Goal: Task Accomplishment & Management: Use online tool/utility

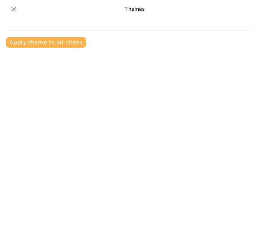
scroll to position [10, 0]
type input "Conservación y Biodiversidad: Un Análisis de las Áreas Protegidas en [GEOGRAPHI…"
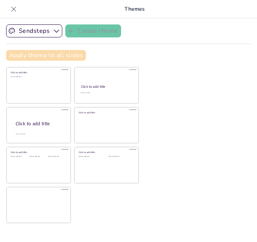
click at [56, 56] on button "Apply theme to all slides" at bounding box center [46, 55] width 80 height 11
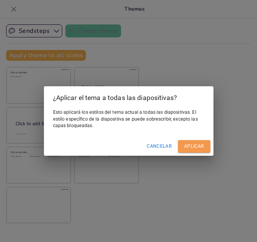
click at [195, 145] on button "Aplicar" at bounding box center [194, 146] width 32 height 13
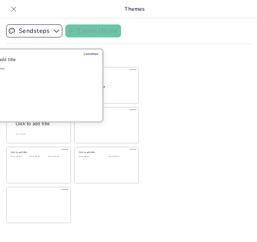
click at [29, 79] on div "Click to add text" at bounding box center [37, 89] width 109 height 47
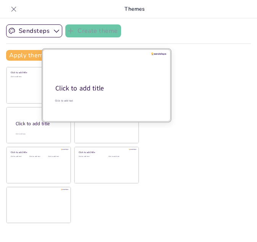
click at [111, 69] on div at bounding box center [106, 85] width 128 height 72
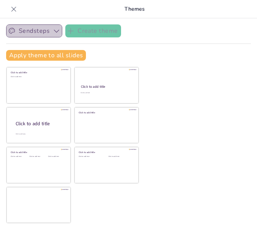
click at [49, 34] on button "Sendsteps" at bounding box center [34, 30] width 56 height 13
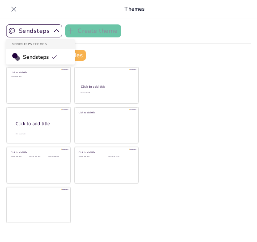
click at [47, 59] on span "Sendsteps" at bounding box center [40, 56] width 34 height 7
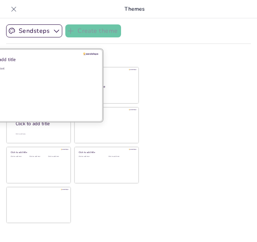
click at [44, 85] on div "Click to add text" at bounding box center [37, 89] width 109 height 47
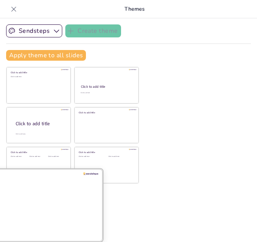
drag, startPoint x: 44, startPoint y: 85, endPoint x: 47, endPoint y: 210, distance: 125.6
click at [47, 210] on div "Click to add title Click to add text Click to add title Click to add text Click…" at bounding box center [72, 145] width 133 height 157
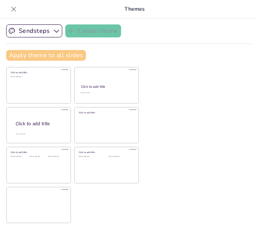
drag, startPoint x: 47, startPoint y: 210, endPoint x: 47, endPoint y: 53, distance: 157.6
click at [47, 53] on div "Sendsteps Create theme Apply theme to all slides Click to add title Click to ad…" at bounding box center [128, 45] width 245 height 42
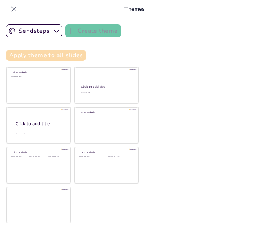
click at [47, 53] on button "Apply theme to all slides" at bounding box center [46, 55] width 80 height 11
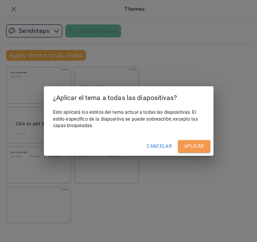
click at [188, 147] on button "Aplicar" at bounding box center [194, 146] width 32 height 13
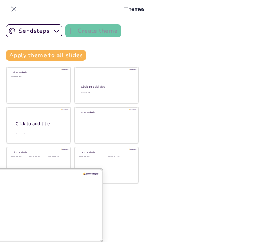
click at [40, 207] on div at bounding box center [38, 205] width 128 height 72
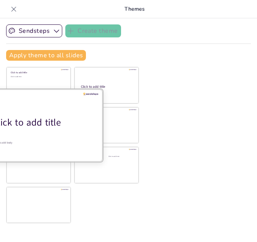
drag, startPoint x: 40, startPoint y: 207, endPoint x: 54, endPoint y: 118, distance: 89.4
click at [54, 118] on div "Click to add title Click to add text Click to add title Click to add text Click…" at bounding box center [72, 145] width 133 height 157
click at [54, 118] on div "Click to add title" at bounding box center [41, 122] width 97 height 13
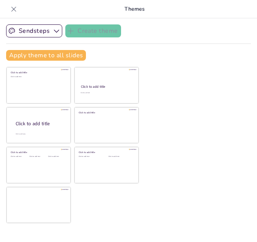
drag, startPoint x: 54, startPoint y: 118, endPoint x: 244, endPoint y: 28, distance: 210.2
click at [244, 28] on div "Sendsteps Create theme Apply theme to all slides Click to add title Click to ad…" at bounding box center [128, 45] width 245 height 42
click at [16, 8] on icon at bounding box center [14, 9] width 8 height 8
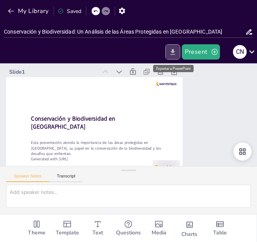
click at [174, 50] on icon "Export to PowerPoint" at bounding box center [173, 52] width 8 height 8
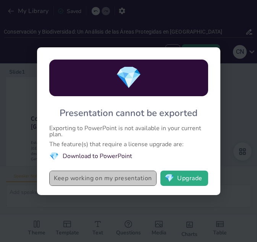
click at [132, 182] on button "Keep working on my presentation" at bounding box center [102, 178] width 107 height 15
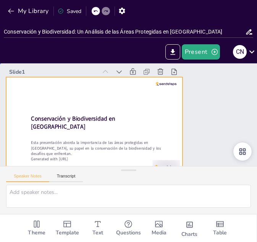
click at [166, 126] on div at bounding box center [92, 120] width 193 height 134
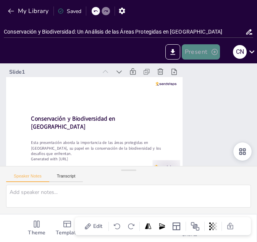
click at [208, 47] on button "Present" at bounding box center [201, 51] width 38 height 15
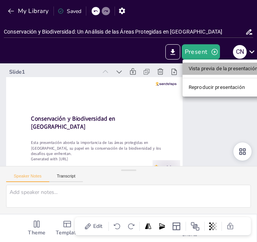
click at [208, 73] on li "Vista previa de la presentación" at bounding box center [222, 69] width 81 height 12
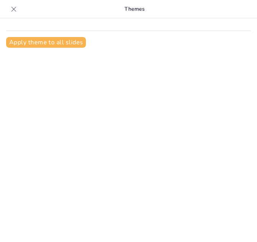
scroll to position [10, 0]
type input "Conservación y Biodiversidad: Un Análisis de las Áreas Protegidas en [GEOGRAPHI…"
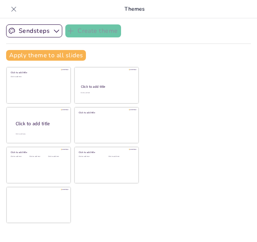
click at [14, 11] on icon at bounding box center [14, 9] width 8 height 8
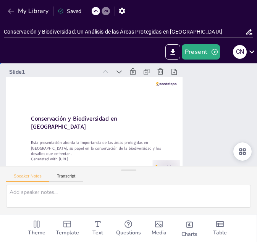
click at [208, 114] on div "Slide 1 Conservación y Biodiversidad en [GEOGRAPHIC_DATA] Esta presentación abo…" at bounding box center [127, 120] width 275 height 164
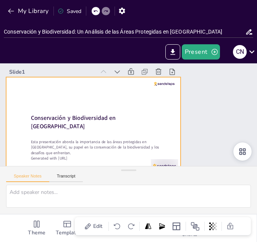
drag, startPoint x: 130, startPoint y: 172, endPoint x: 131, endPoint y: 165, distance: 7.7
click at [131, 165] on div "Slide 1 Conservación y Biodiversidad en [GEOGRAPHIC_DATA] Esta presentación abo…" at bounding box center [128, 138] width 257 height 150
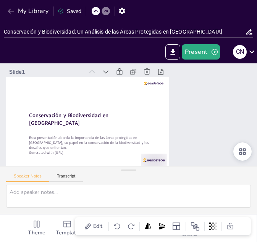
click at [218, 102] on div "Slide 1 Conservación y Biodiversidad en [GEOGRAPHIC_DATA] Esta presentación abo…" at bounding box center [128, 116] width 273 height 157
click at [117, 69] on icon at bounding box center [120, 67] width 6 height 4
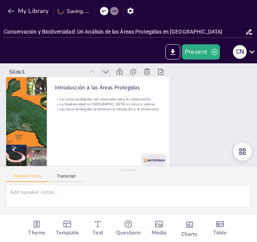
click at [112, 70] on icon at bounding box center [115, 68] width 6 height 4
type textarea "Las áreas protegidas son fundamentales para la preservación de la biodiversidad…"
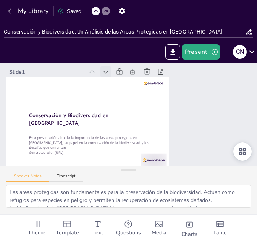
click at [122, 69] on icon at bounding box center [125, 66] width 6 height 5
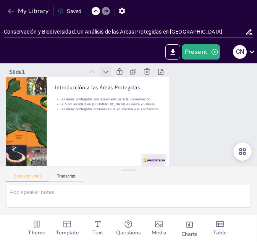
click at [117, 69] on icon at bounding box center [120, 67] width 6 height 4
type textarea "Las áreas protegidas son fundamentales para la preservación de la biodiversidad…"
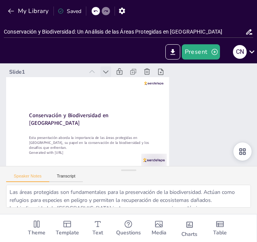
click at [109, 157] on icon at bounding box center [112, 160] width 6 height 6
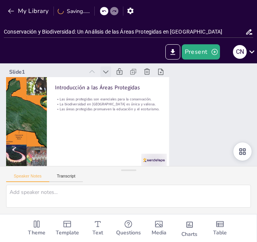
click at [122, 69] on icon at bounding box center [125, 66] width 6 height 5
type textarea "Las áreas protegidas son fundamentales para la preservación de la biodiversidad…"
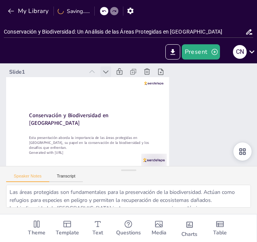
click at [127, 69] on icon at bounding box center [130, 66] width 6 height 5
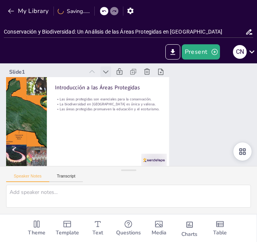
click at [132, 69] on icon at bounding box center [135, 66] width 6 height 5
type textarea "Las áreas protegidas son fundamentales para la preservación de la biodiversidad…"
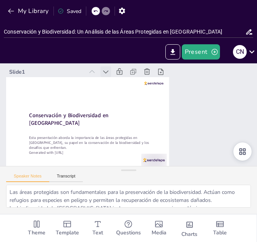
click at [117, 69] on icon at bounding box center [120, 67] width 6 height 4
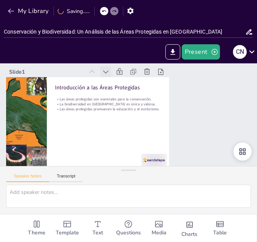
click at [112, 70] on icon at bounding box center [115, 68] width 6 height 4
type textarea "Las áreas protegidas son fundamentales para la preservación de la biodiversidad…"
